Goal: Information Seeking & Learning: Learn about a topic

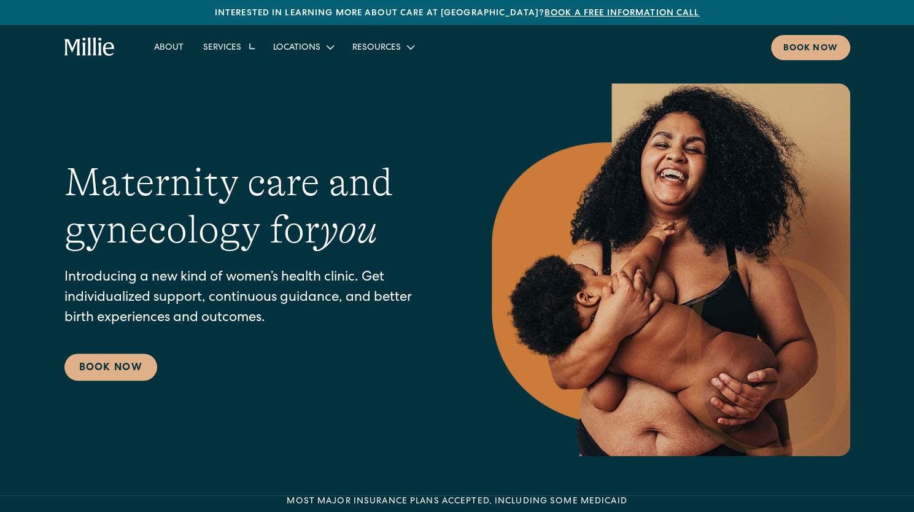
click at [221, 75] on link "Maternity" at bounding box center [263, 77] width 131 height 20
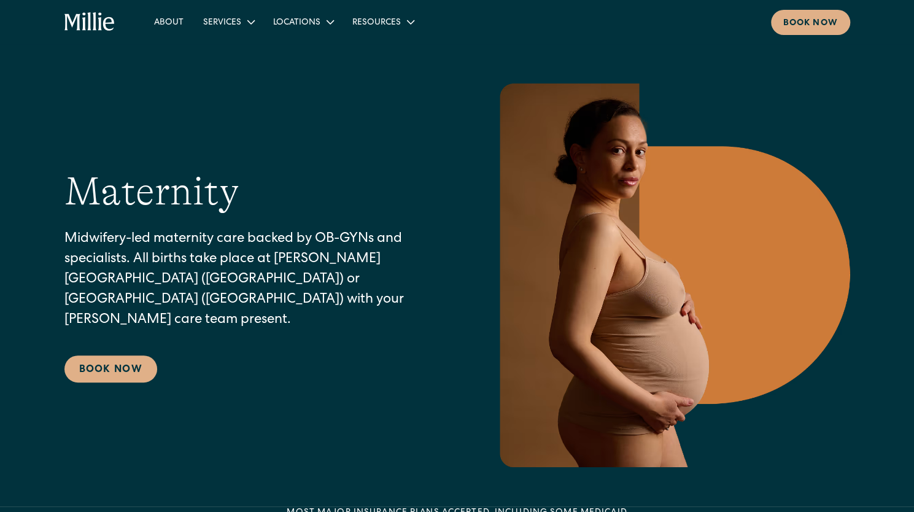
click at [89, 27] on icon "home" at bounding box center [89, 21] width 4 height 18
